Goal: Information Seeking & Learning: Learn about a topic

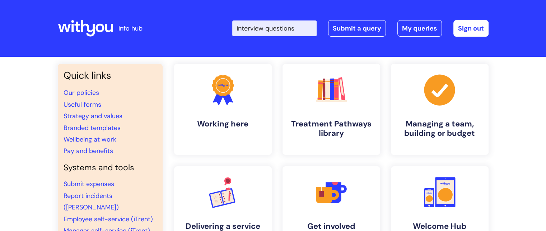
type input "interview questions"
click button "Search" at bounding box center [0, 0] width 0 height 0
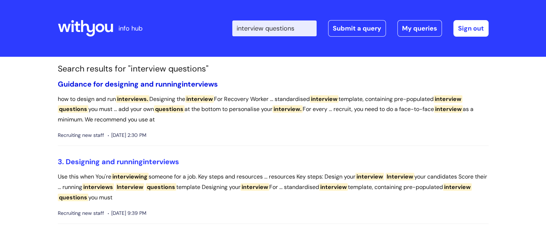
click at [177, 88] on link "Guidance for designing and running interviews" at bounding box center [138, 83] width 160 height 9
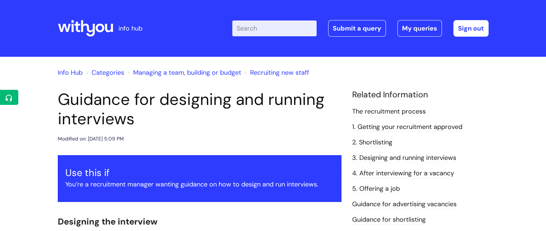
click at [394, 158] on link "3. Designing and running interviews" at bounding box center [404, 157] width 104 height 9
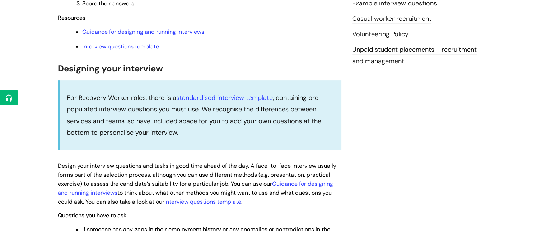
scroll to position [273, 0]
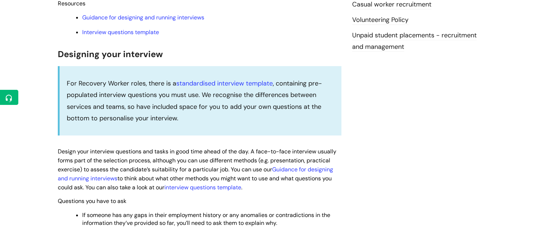
drag, startPoint x: 0, startPoint y: 0, endPoint x: 550, endPoint y: 95, distance: 557.9
